Goal: Communication & Community: Participate in discussion

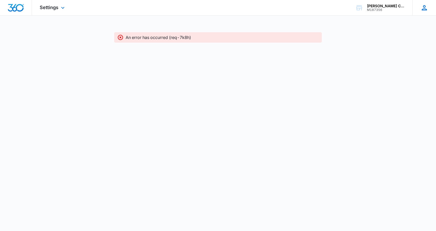
click at [424, 9] on icon at bounding box center [425, 8] width 8 height 8
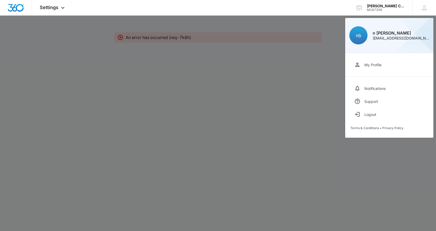
drag, startPoint x: 125, startPoint y: 66, endPoint x: 114, endPoint y: 65, distance: 10.4
click at [118, 65] on div at bounding box center [218, 115] width 436 height 231
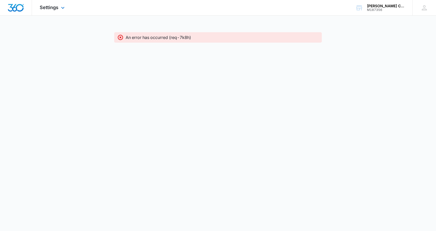
click at [66, 13] on div "Settings Apps CRM Social Brand" at bounding box center [53, 7] width 42 height 15
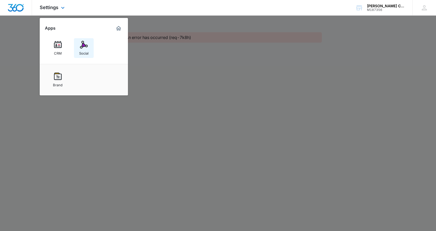
click at [87, 48] on img at bounding box center [84, 45] width 8 height 8
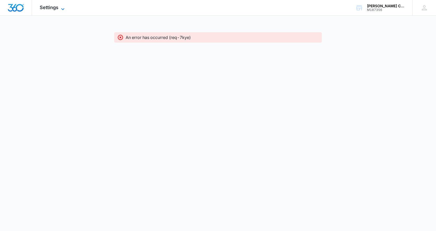
click at [48, 8] on span "Settings" at bounding box center [49, 7] width 19 height 5
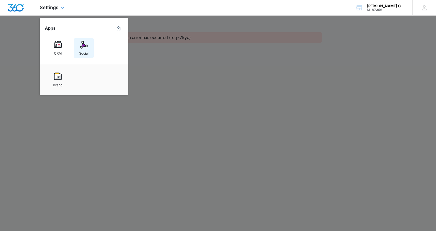
click at [84, 48] on img at bounding box center [84, 45] width 8 height 8
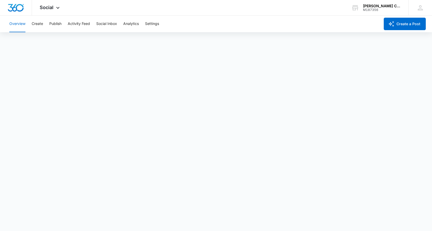
scroll to position [1, 0]
click at [228, 22] on div "Overview Create Publish Activity Feed Social Inbox Analytics Settings" at bounding box center [193, 24] width 374 height 17
click at [73, 24] on button "Activity Feed" at bounding box center [79, 24] width 22 height 17
